Goal: Task Accomplishment & Management: Use online tool/utility

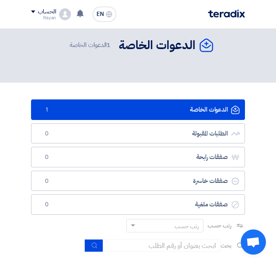
click at [146, 106] on link "الدعوات الخاصة الدعوات الخاصة 1" at bounding box center [138, 109] width 214 height 21
click at [229, 112] on link "الدعوات الخاصة الدعوات الخاصة 1" at bounding box center [138, 109] width 214 height 21
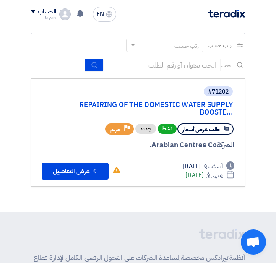
scroll to position [210, 0]
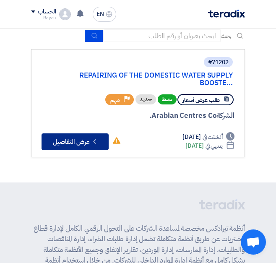
click at [81, 140] on button "Check details عرض التفاصيل" at bounding box center [75, 141] width 67 height 17
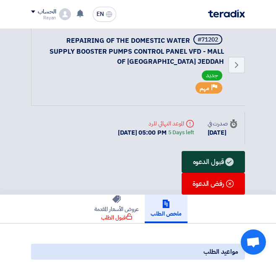
click at [213, 160] on div "قبول الدعوه" at bounding box center [213, 162] width 63 height 22
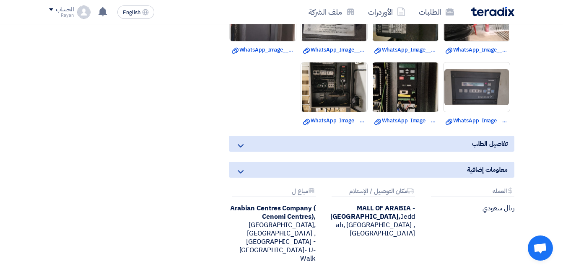
scroll to position [629, 0]
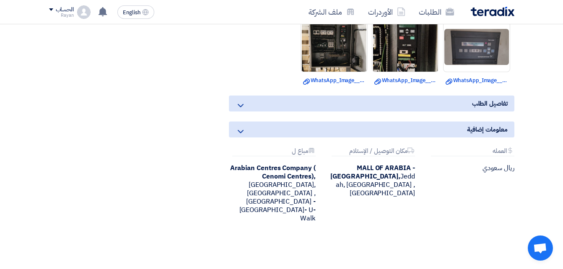
click at [282, 105] on div "تفاصيل الطلب" at bounding box center [372, 104] width 286 height 16
click at [239, 106] on icon at bounding box center [241, 106] width 10 height 10
click at [242, 130] on icon at bounding box center [241, 132] width 10 height 10
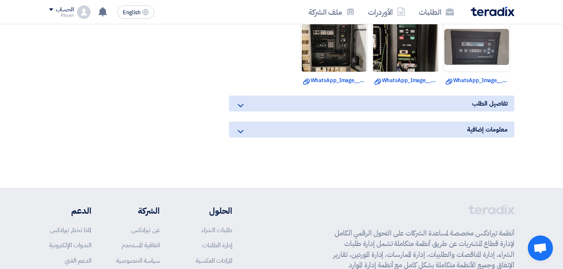
click at [246, 131] on div "معلومات إضافية" at bounding box center [372, 130] width 286 height 16
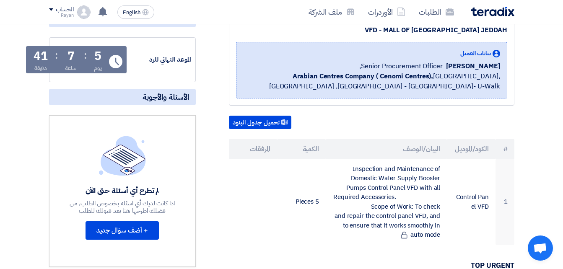
scroll to position [168, 0]
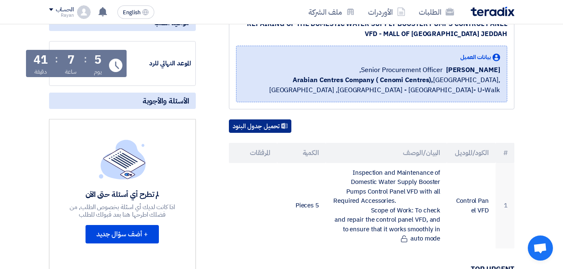
drag, startPoint x: 264, startPoint y: 129, endPoint x: 448, endPoint y: 142, distance: 184.6
click at [264, 129] on button "تحميل جدول البنود" at bounding box center [260, 126] width 63 height 13
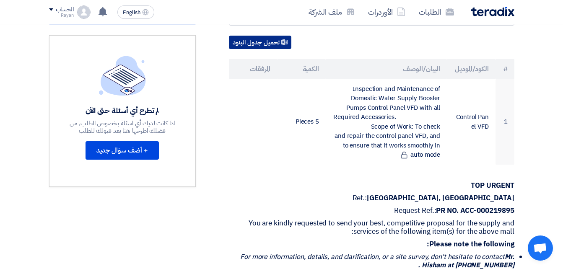
scroll to position [210, 0]
